Goal: Communication & Community: Answer question/provide support

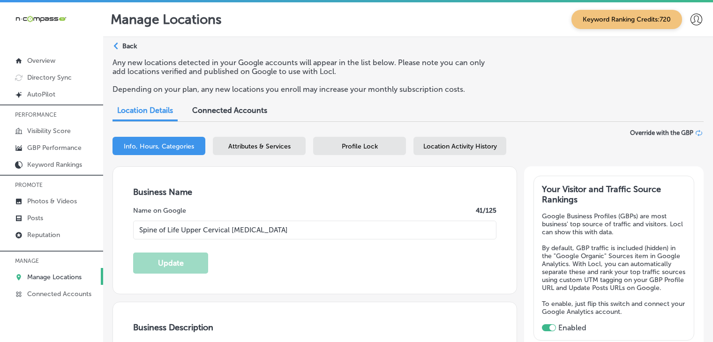
select select "US"
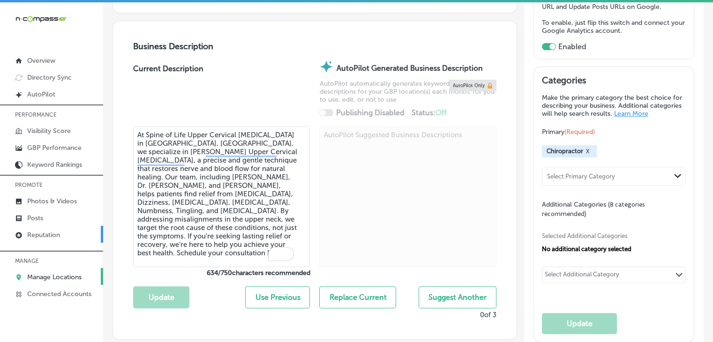
click at [57, 229] on link "Reputation" at bounding box center [51, 234] width 103 height 17
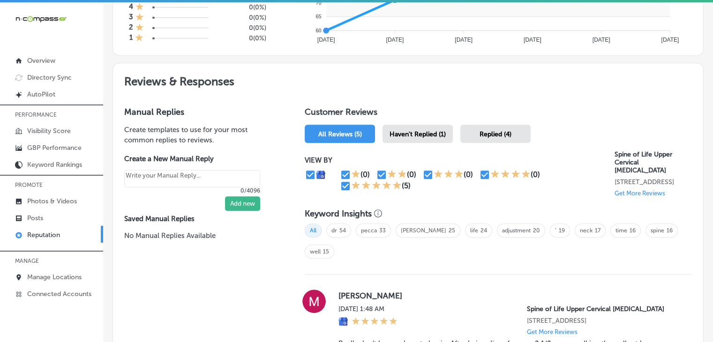
scroll to position [469, 0]
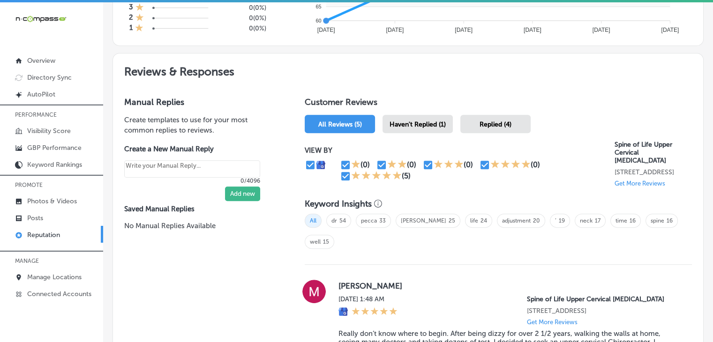
click at [395, 123] on span "Haven't Replied (1)" at bounding box center [417, 124] width 56 height 8
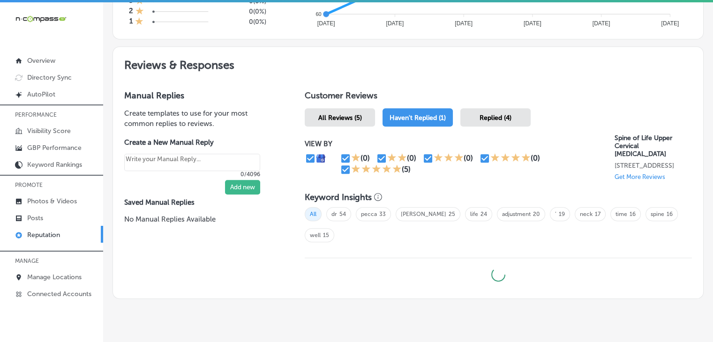
type textarea "x"
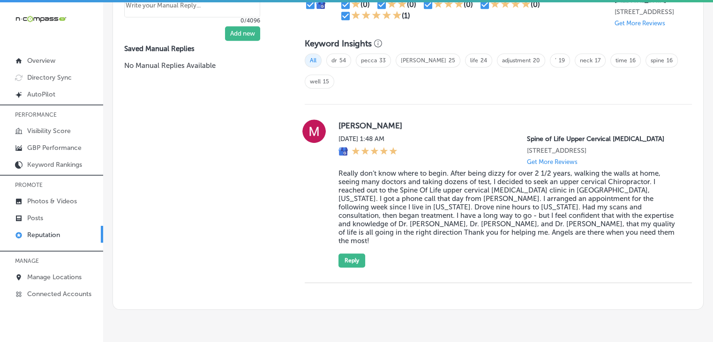
scroll to position [633, 0]
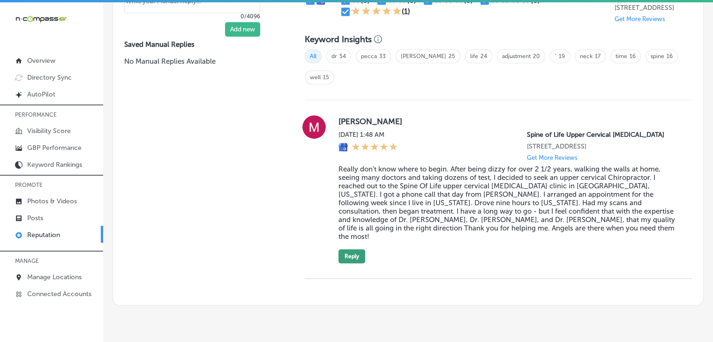
click at [346, 249] on button "Reply" at bounding box center [351, 256] width 27 height 14
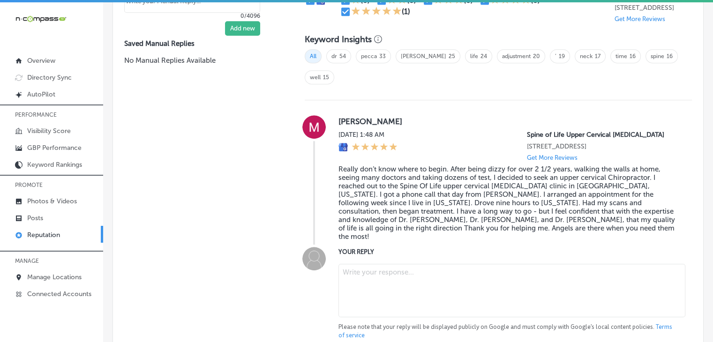
click at [396, 267] on textarea at bounding box center [511, 290] width 347 height 53
click at [346, 273] on textarea "To enrich screen reader interactions, please activate Accessibility in Grammarl…" at bounding box center [511, 290] width 347 height 53
paste textarea "We’re so glad to hear that Spine of Life Upper Cervical [MEDICAL_DATA] has been…"
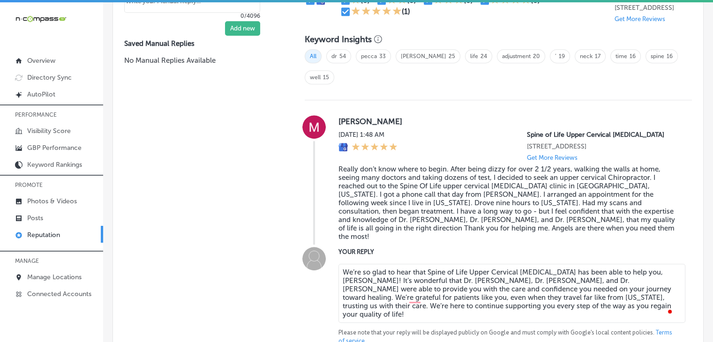
click at [451, 165] on blockquote "Really don’t know where to begin. After being dizzy for over 2 1/2 years, walki…" at bounding box center [507, 203] width 338 height 76
type textarea "We’re so glad to hear that Spine of Life Upper Cervical [MEDICAL_DATA] has been…"
drag, startPoint x: 349, startPoint y: 327, endPoint x: 361, endPoint y: 319, distance: 14.3
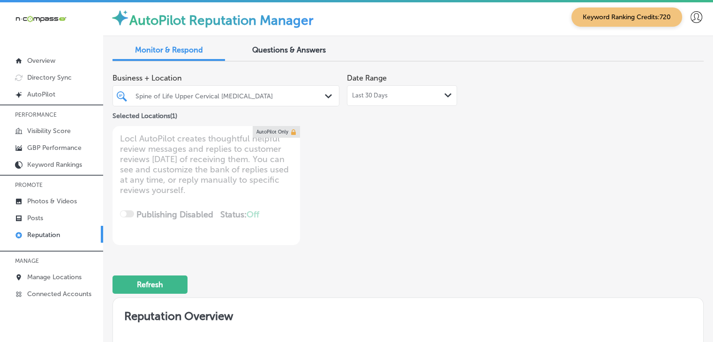
scroll to position [0, 0]
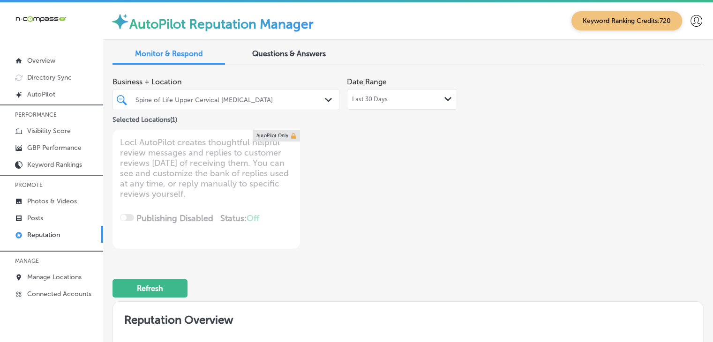
click at [265, 104] on div "Spine of Life Upper Cervical [MEDICAL_DATA]" at bounding box center [226, 99] width 190 height 15
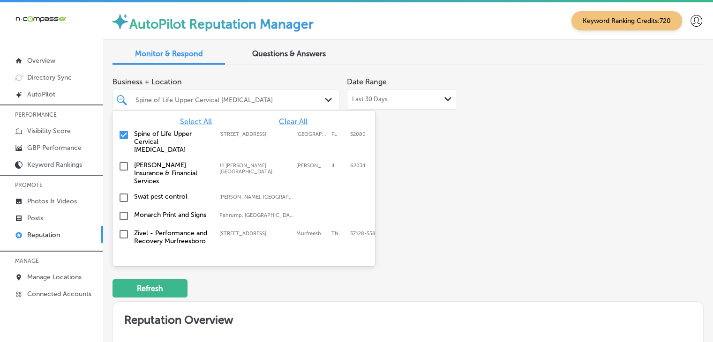
click at [204, 127] on div "Spine of Life Upper Cervical [MEDICAL_DATA] [STREET_ADDRESS][GEOGRAPHIC_DATA][S…" at bounding box center [243, 141] width 262 height 31
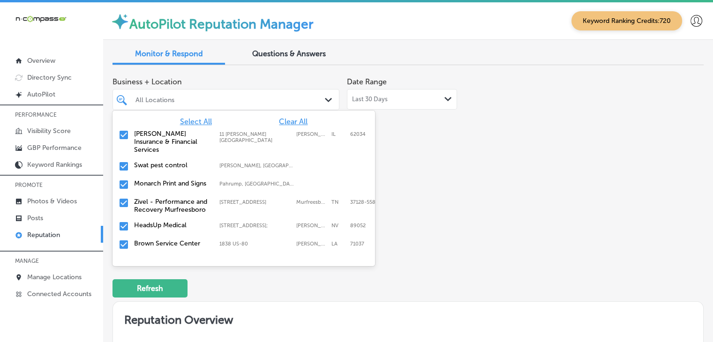
click at [382, 98] on span "Last 30 Days" at bounding box center [370, 99] width 36 height 7
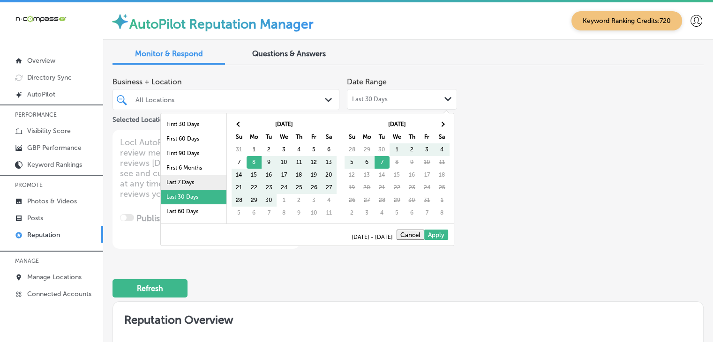
click at [192, 186] on li "Last 7 Days" at bounding box center [194, 182] width 66 height 15
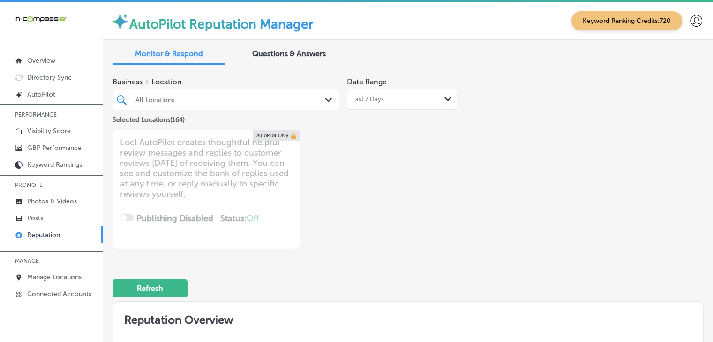
type textarea "x"
click at [544, 161] on div "Business + Location All Locations Path Created with Sketch. Selected Locations …" at bounding box center [407, 161] width 591 height 176
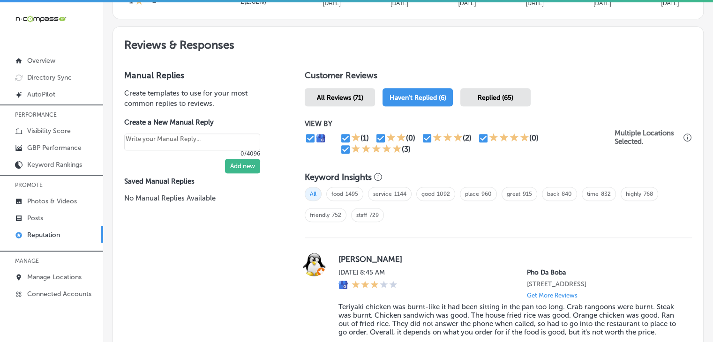
scroll to position [469, 0]
